Goal: Task Accomplishment & Management: Manage account settings

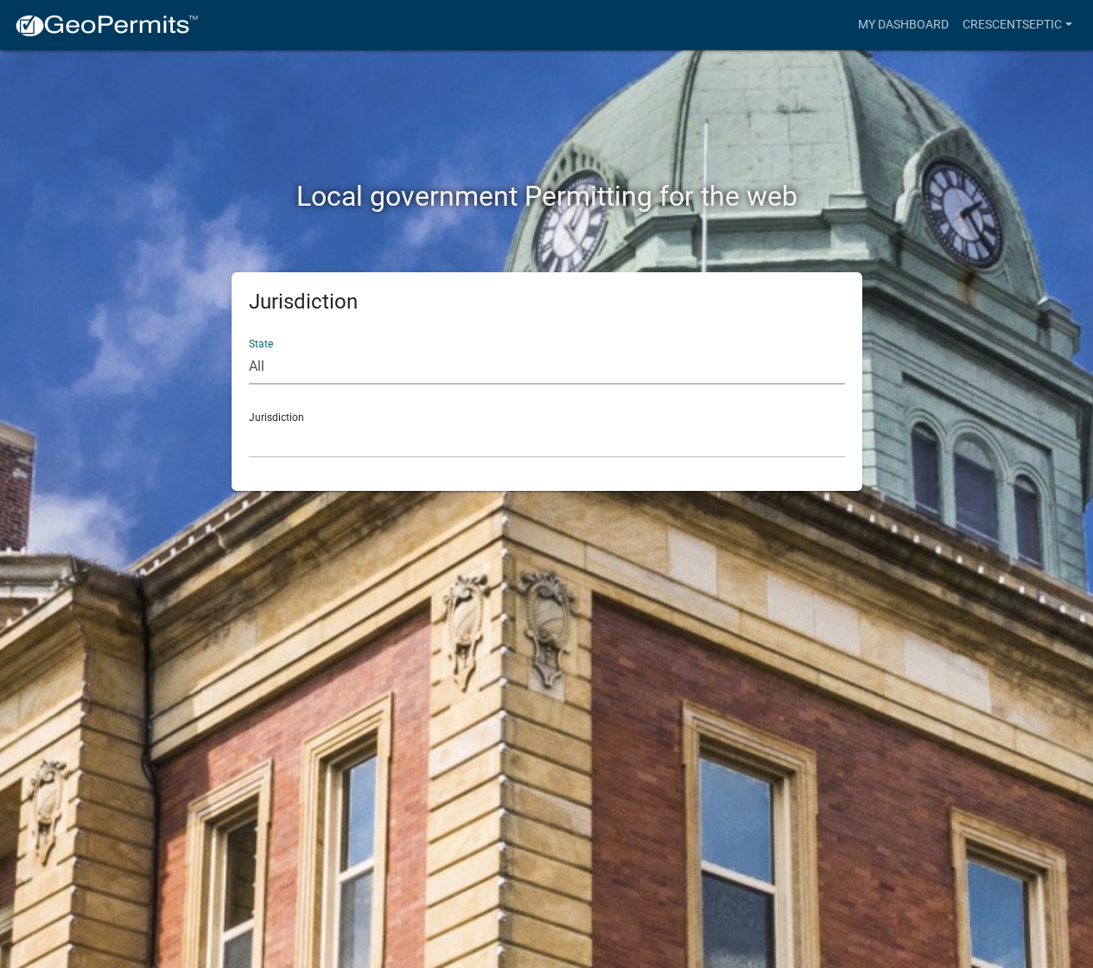
click at [289, 359] on select "All [US_STATE] [US_STATE] [US_STATE] [US_STATE] [US_STATE] [US_STATE] [US_STATE…" at bounding box center [547, 366] width 596 height 35
select select "[US_STATE]"
click at [249, 349] on select "All [US_STATE] [US_STATE] [US_STATE] [US_STATE] [US_STATE] [US_STATE] [US_STATE…" at bounding box center [547, 366] width 596 height 35
click at [274, 440] on select "[GEOGRAPHIC_DATA], [US_STATE] [GEOGRAPHIC_DATA], [US_STATE] [GEOGRAPHIC_DATA], …" at bounding box center [547, 440] width 596 height 35
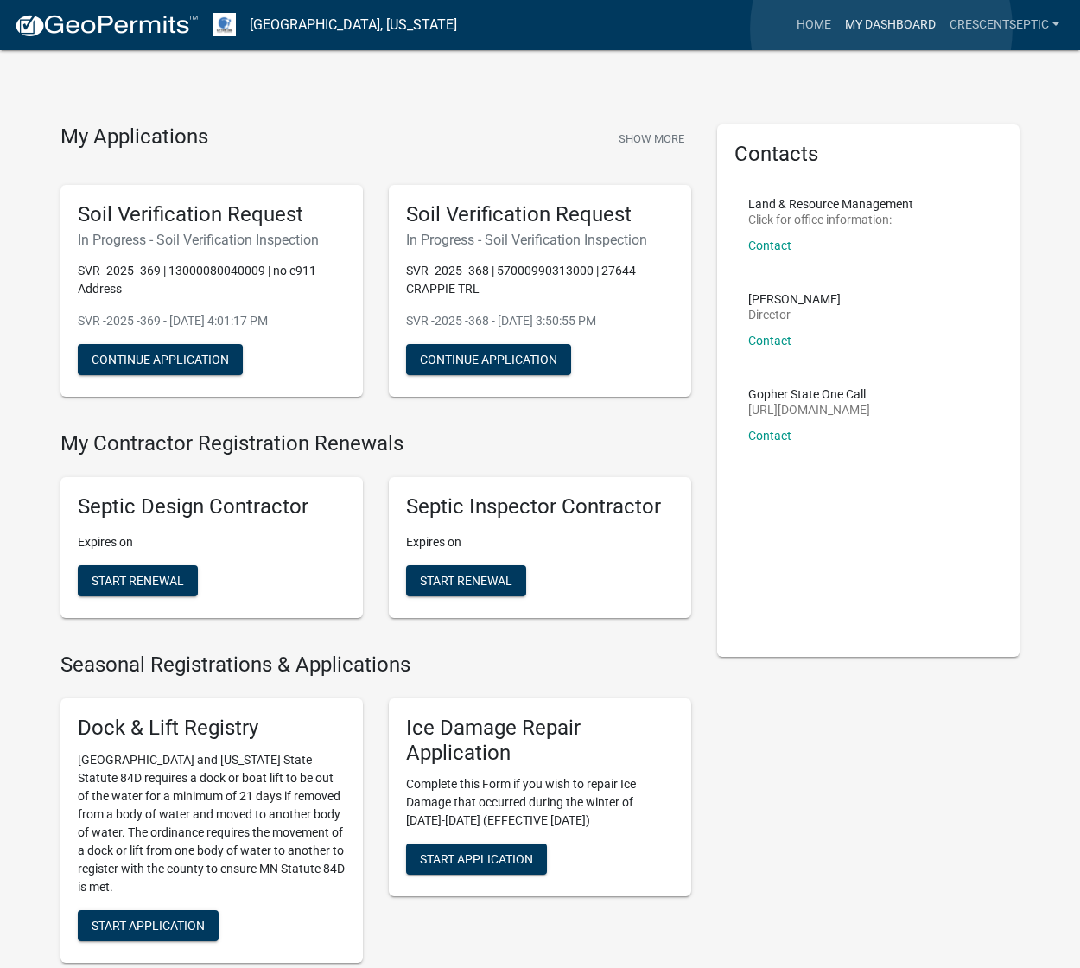
click at [882, 29] on link "My Dashboard" at bounding box center [890, 25] width 105 height 33
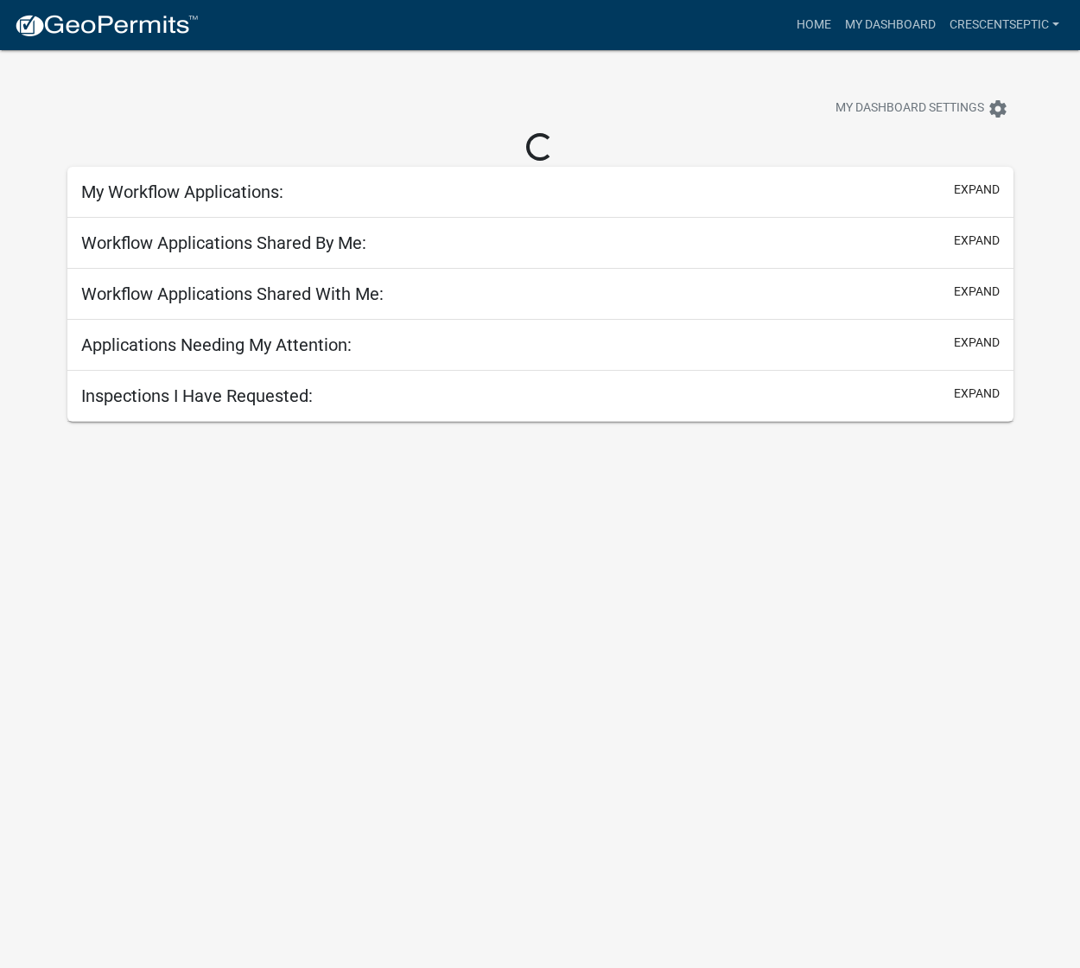
select select "3: 100"
